Goal: Task Accomplishment & Management: Complete application form

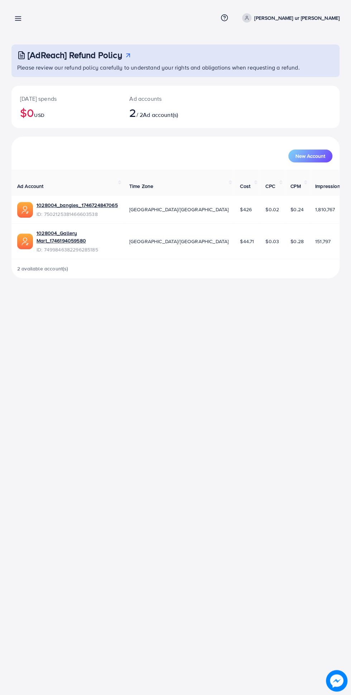
click at [15, 19] on icon at bounding box center [18, 19] width 8 height 8
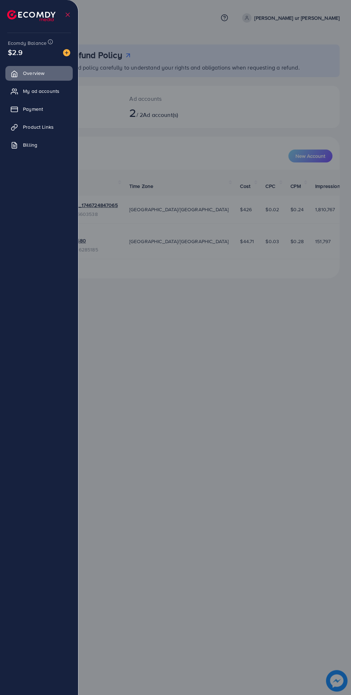
click at [15, 127] on icon at bounding box center [13, 129] width 4 height 4
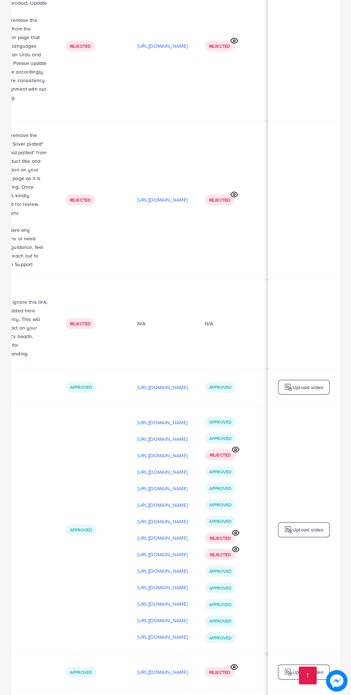
scroll to position [0, 239]
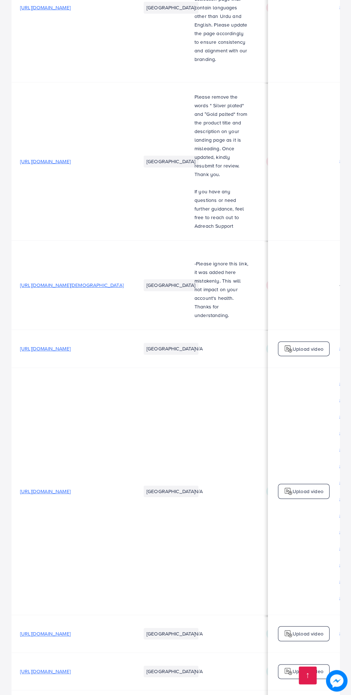
scroll to position [0, 239]
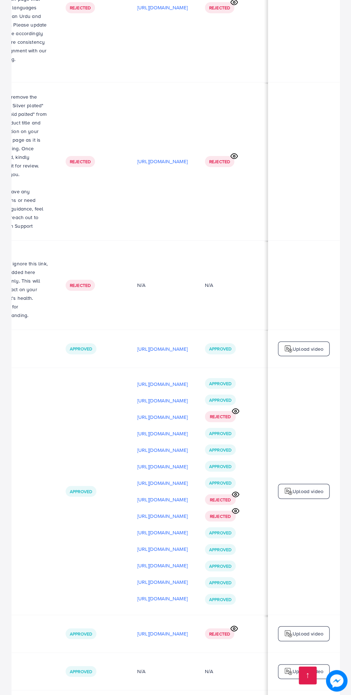
click at [308, 487] on p "Upload video" at bounding box center [308, 491] width 31 height 9
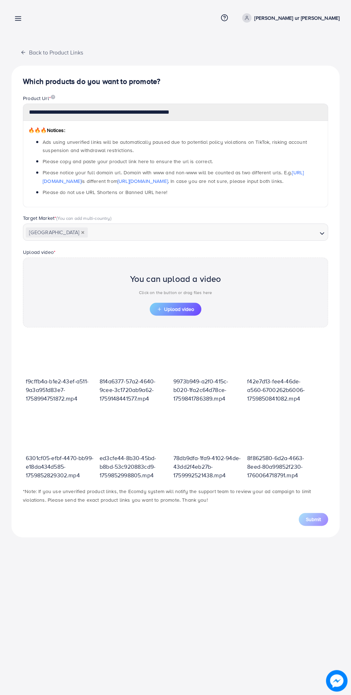
click at [174, 307] on span "Upload video" at bounding box center [175, 309] width 37 height 5
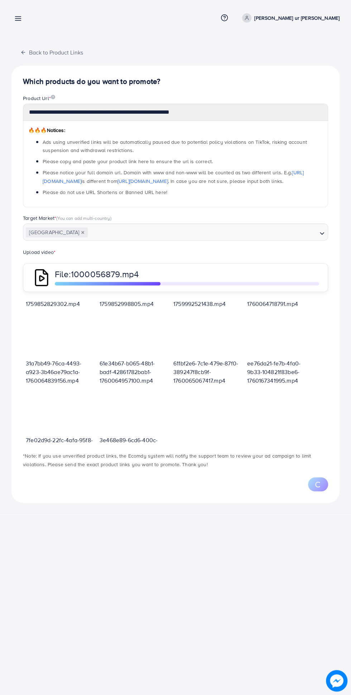
scroll to position [163, 0]
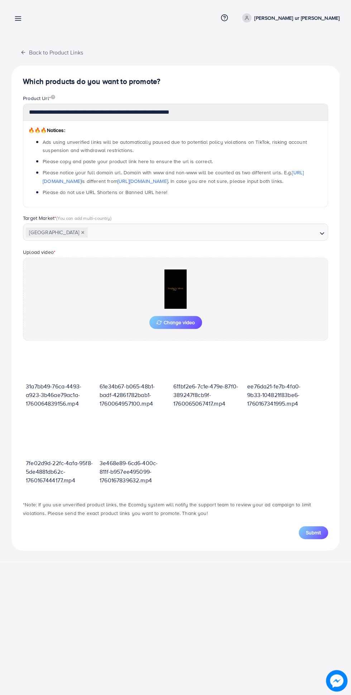
click at [314, 531] on span "Submit" at bounding box center [313, 532] width 15 height 7
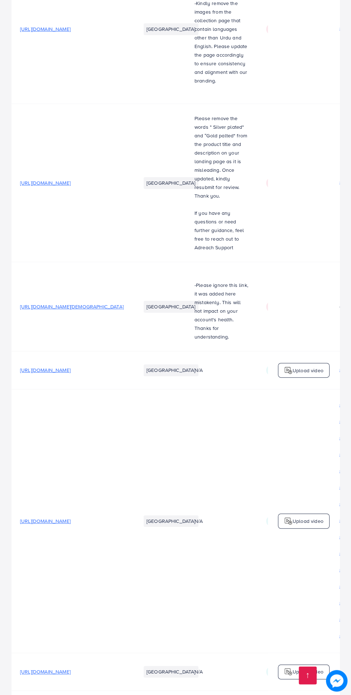
scroll to position [0, 239]
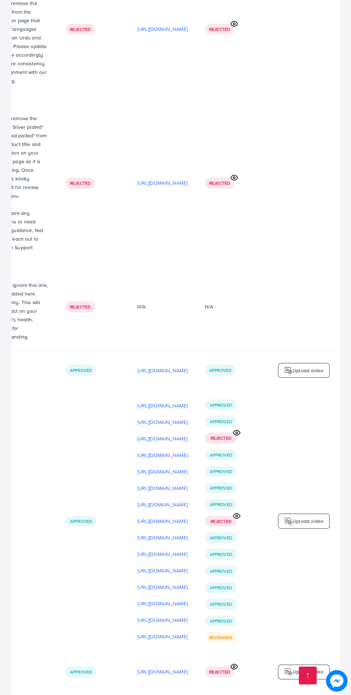
click at [299, 517] on p "Upload video" at bounding box center [308, 521] width 31 height 9
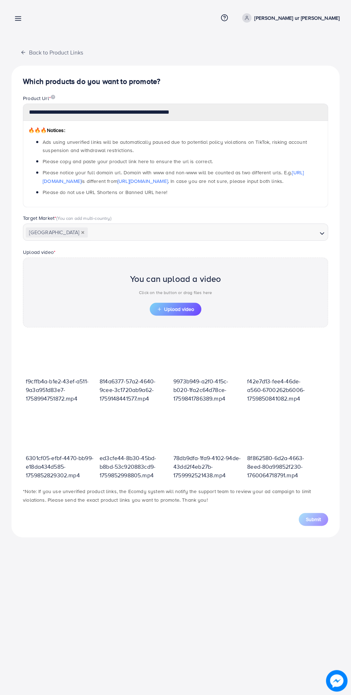
click at [172, 308] on span "Upload video" at bounding box center [175, 309] width 37 height 5
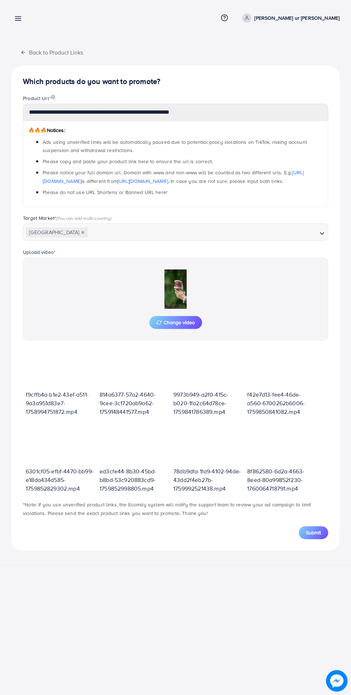
click at [314, 529] on span "Submit" at bounding box center [313, 532] width 15 height 7
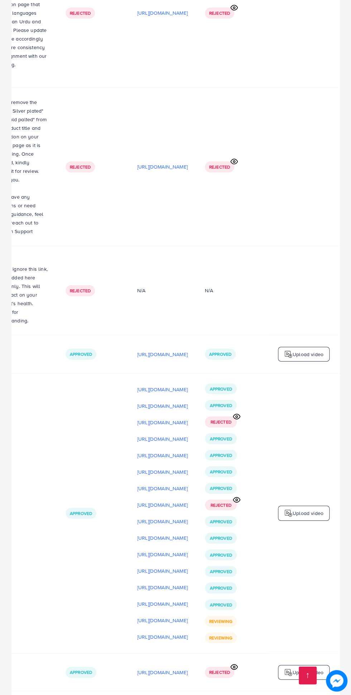
scroll to position [2546, 0]
click at [313, 509] on p "Upload video" at bounding box center [308, 513] width 31 height 9
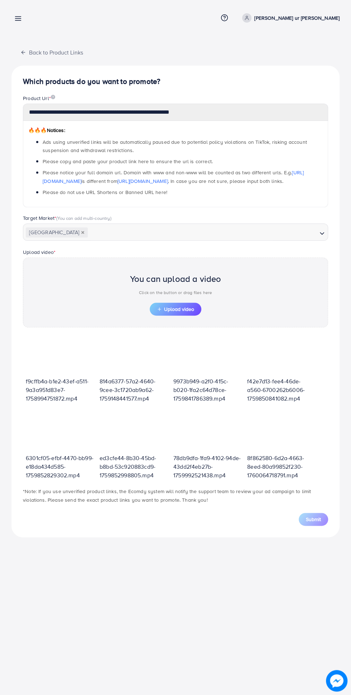
click at [172, 308] on span "Upload video" at bounding box center [175, 309] width 37 height 5
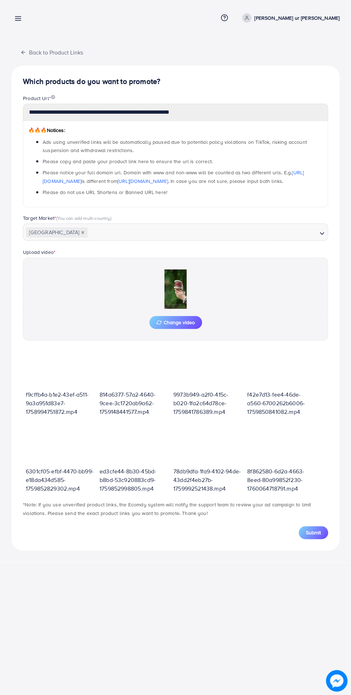
click at [315, 534] on span "Submit" at bounding box center [313, 532] width 15 height 7
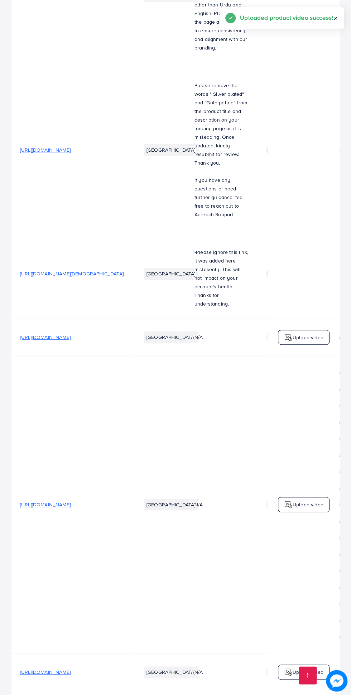
scroll to position [0, 239]
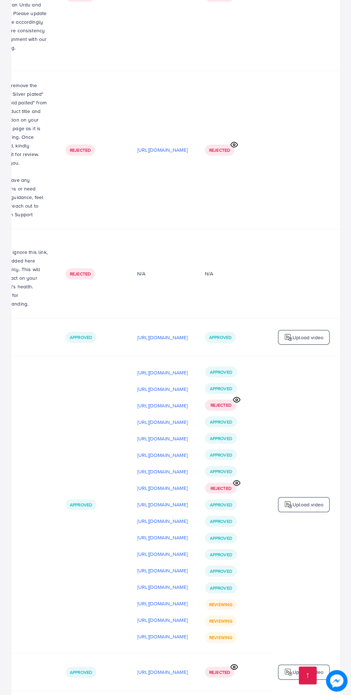
click at [169, 533] on p "[URL][DOMAIN_NAME]" at bounding box center [162, 537] width 51 height 9
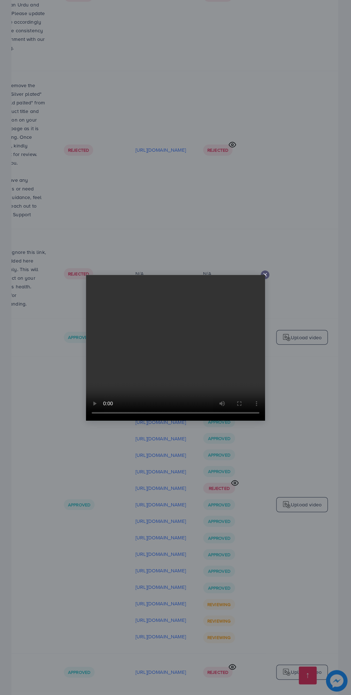
click at [268, 277] on icon at bounding box center [265, 275] width 6 height 6
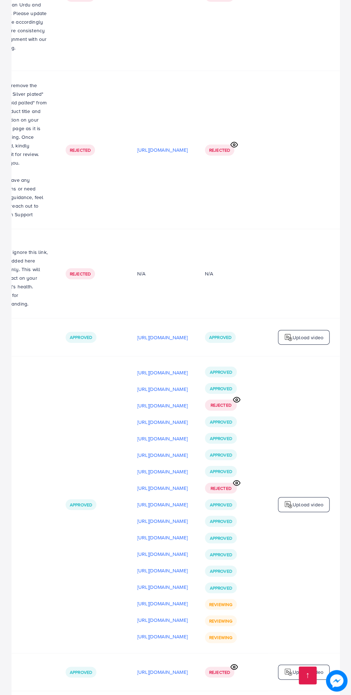
click at [164, 550] on p "[URL][DOMAIN_NAME]" at bounding box center [162, 554] width 51 height 9
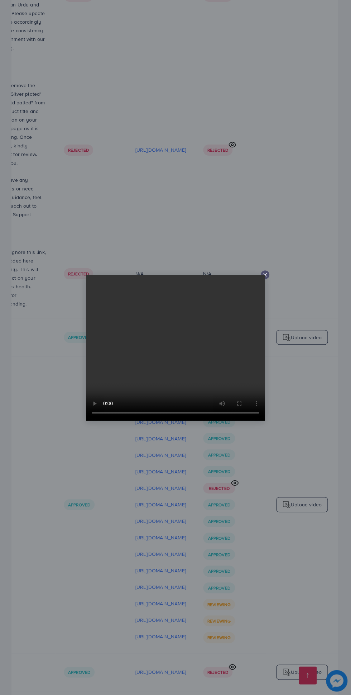
click at [268, 277] on icon at bounding box center [265, 275] width 6 height 6
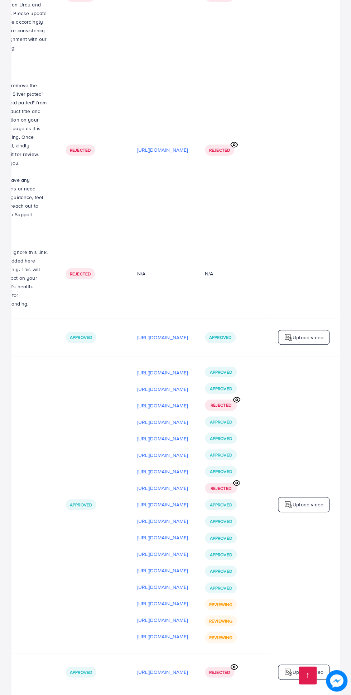
click at [162, 566] on p "[URL][DOMAIN_NAME]" at bounding box center [162, 570] width 51 height 9
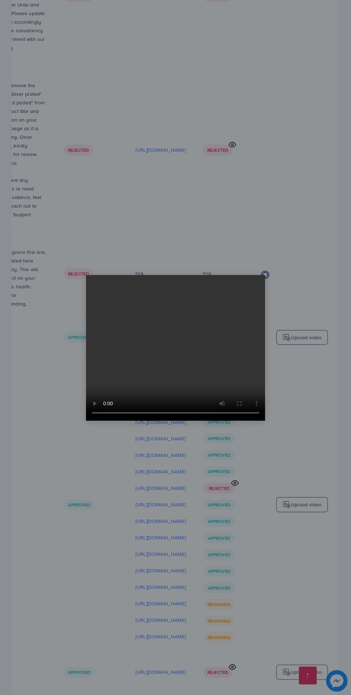
click at [269, 279] on div at bounding box center [265, 274] width 9 height 9
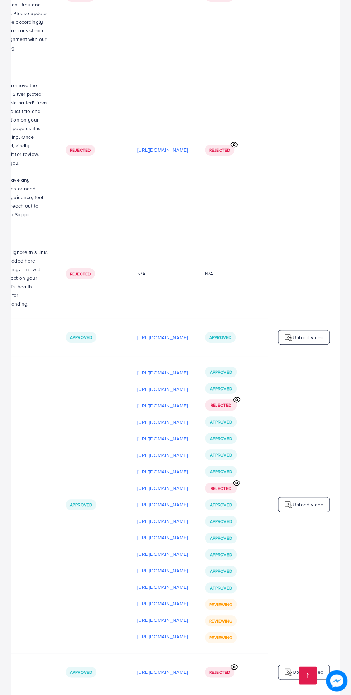
click at [160, 583] on p "[URL][DOMAIN_NAME]" at bounding box center [162, 587] width 51 height 9
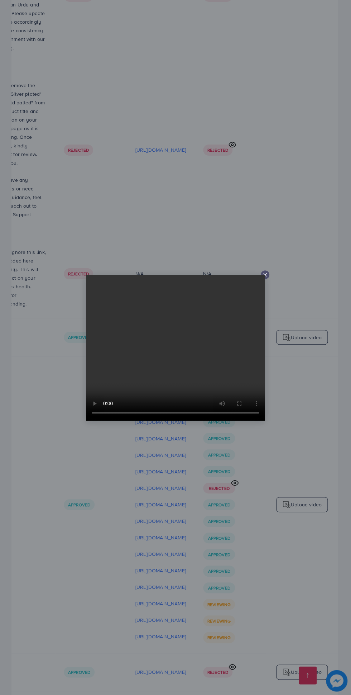
click at [265, 276] on line at bounding box center [265, 274] width 3 height 3
